Goal: Task Accomplishment & Management: Complete application form

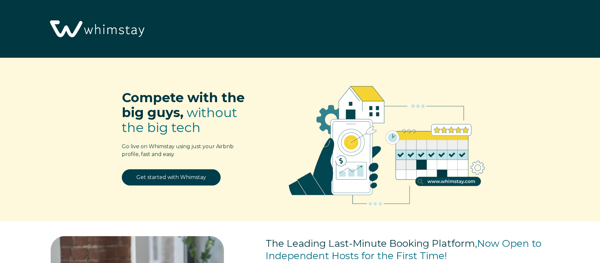
select select "US"
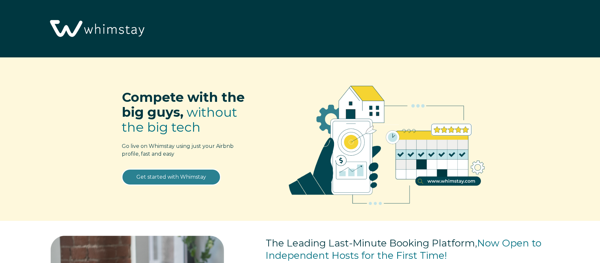
click at [178, 180] on link "Get started with Whimstay" at bounding box center [171, 177] width 99 height 16
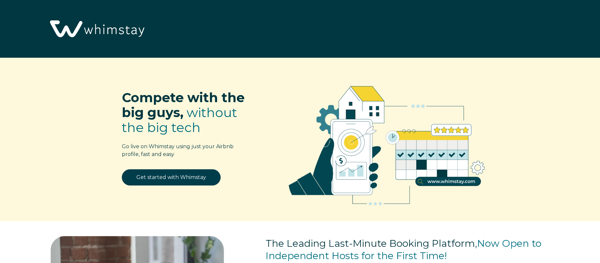
select select "US"
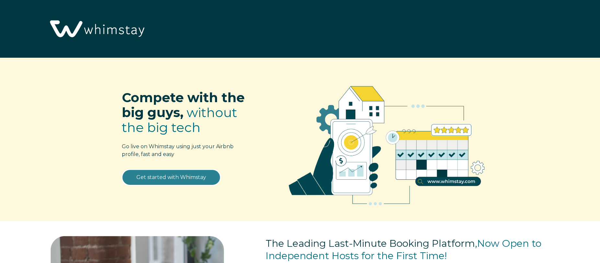
click at [165, 178] on link "Get started with Whimstay" at bounding box center [171, 177] width 99 height 16
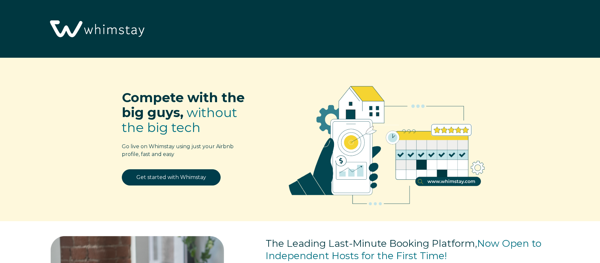
select select "US"
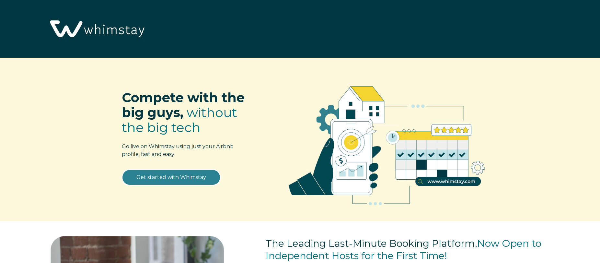
click at [170, 179] on link "Get started with Whimstay" at bounding box center [171, 177] width 99 height 16
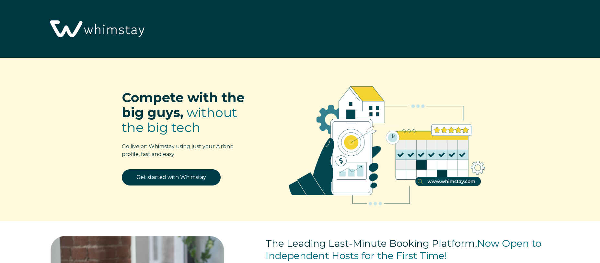
select select "US"
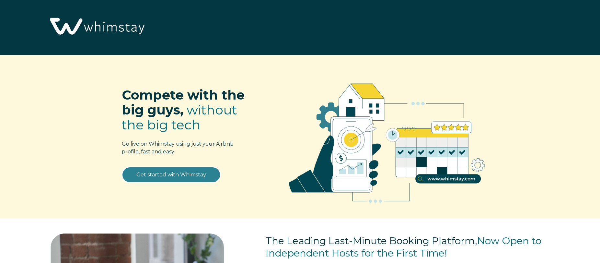
click at [165, 171] on link "Get started with Whimstay" at bounding box center [171, 175] width 99 height 16
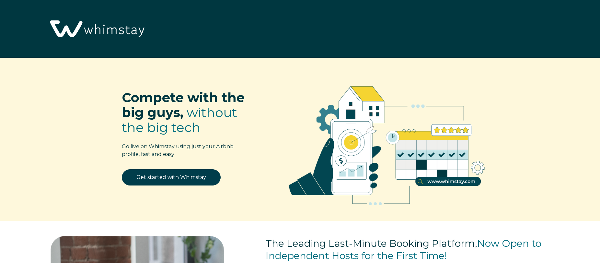
select select "US"
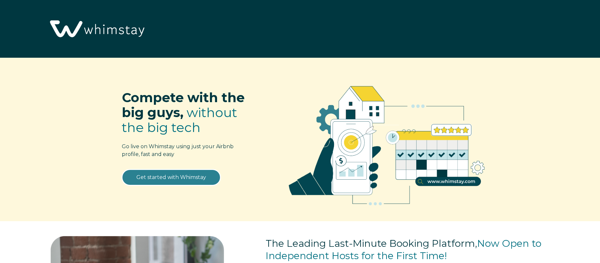
click at [179, 175] on link "Get started with Whimstay" at bounding box center [171, 177] width 99 height 16
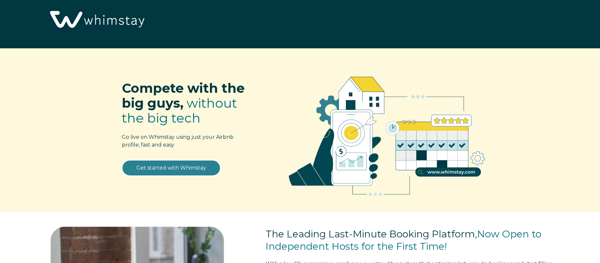
scroll to position [13, 0]
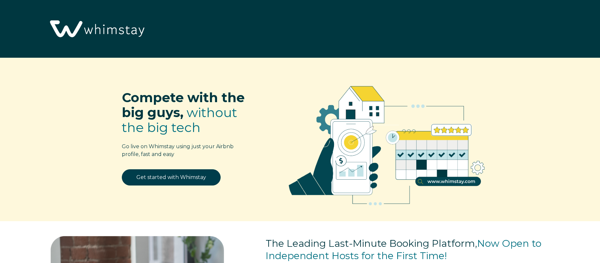
select select "US"
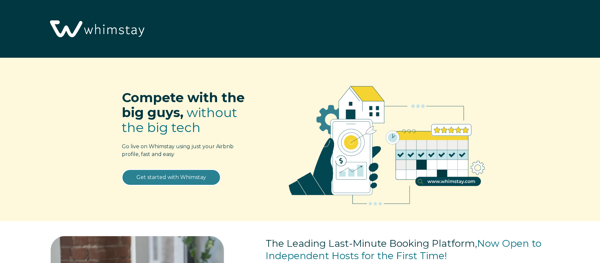
click at [171, 178] on link "Get started with Whimstay" at bounding box center [171, 177] width 99 height 16
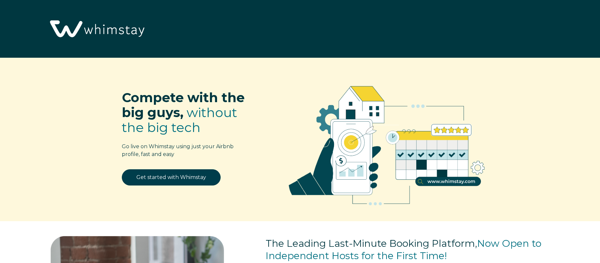
select select "US"
